Goal: Information Seeking & Learning: Learn about a topic

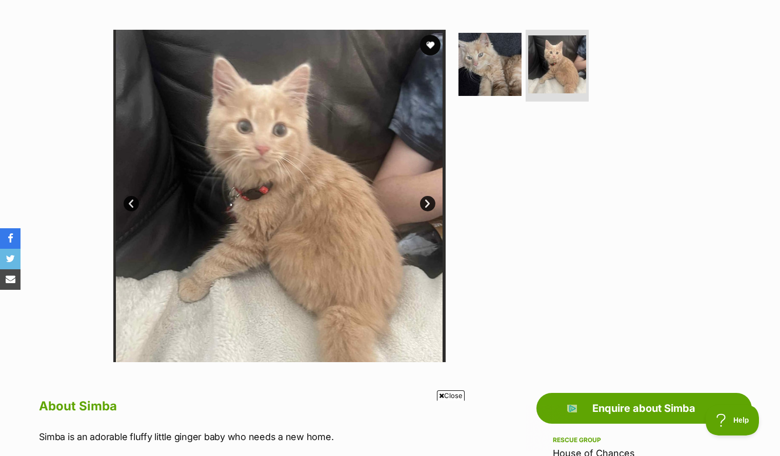
click at [547, 182] on div at bounding box center [561, 196] width 210 height 332
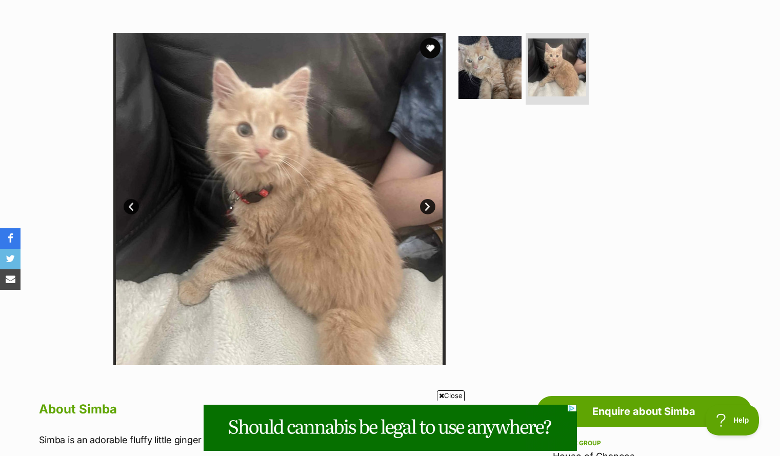
scroll to position [174, 0]
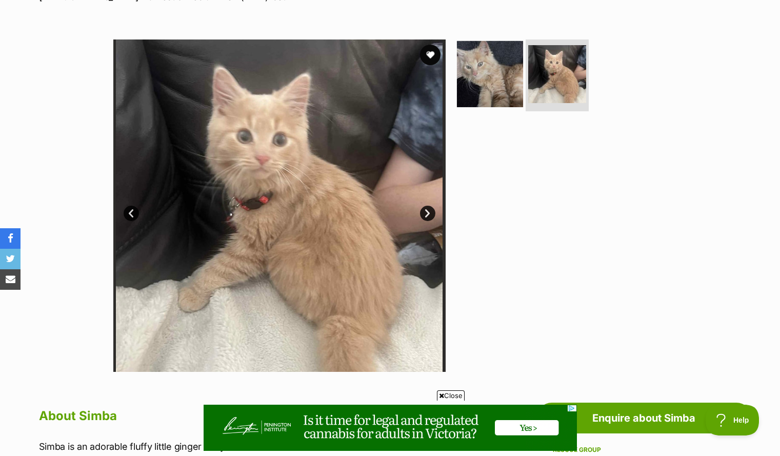
click at [497, 67] on img at bounding box center [490, 74] width 66 height 66
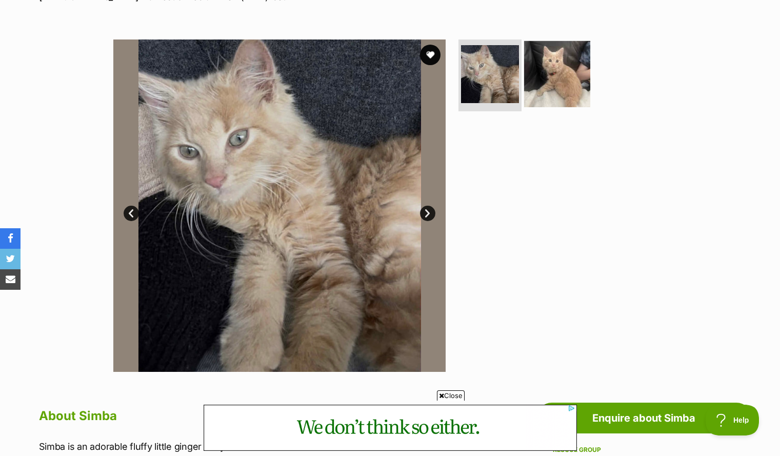
click at [543, 75] on img at bounding box center [557, 74] width 66 height 66
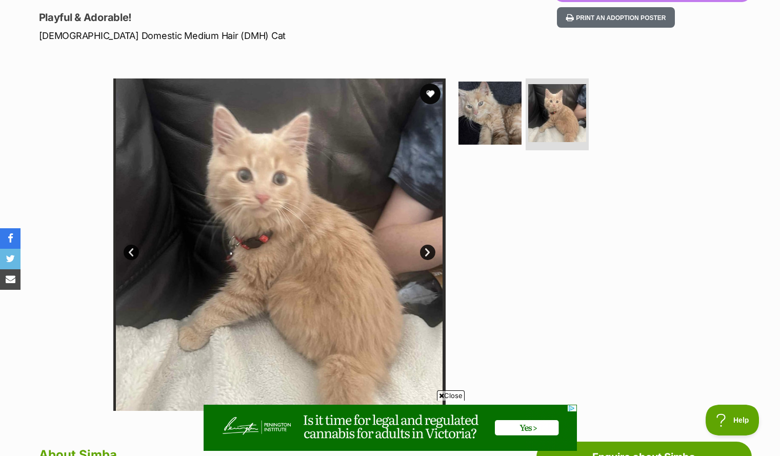
scroll to position [0, 0]
